Goal: Task Accomplishment & Management: Manage account settings

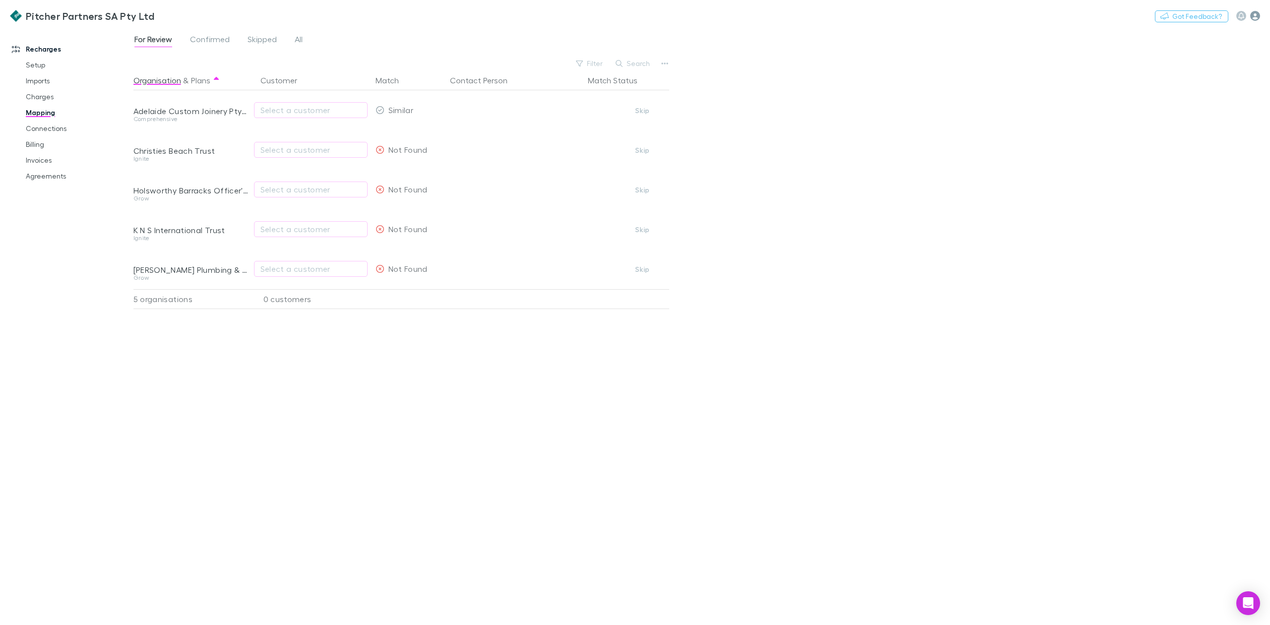
click at [1256, 19] on icon "button" at bounding box center [1255, 16] width 10 height 10
click at [1150, 247] on span "Logout" at bounding box center [1192, 247] width 121 height 12
